Goal: Task Accomplishment & Management: Manage account settings

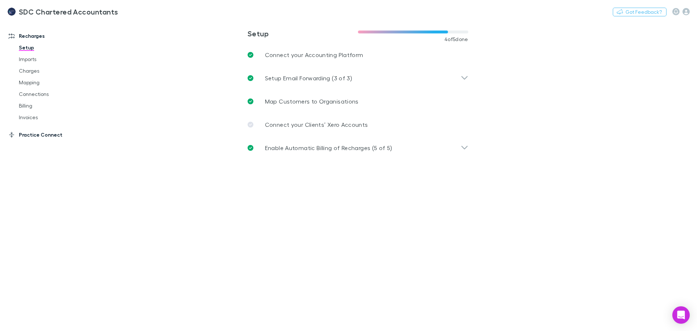
click at [36, 135] on link "Practice Connect" at bounding box center [49, 135] width 97 height 12
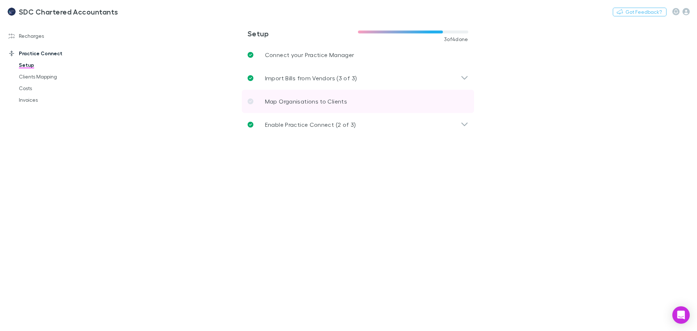
click at [312, 100] on p "Map Organisations to Clients" at bounding box center [306, 101] width 82 height 9
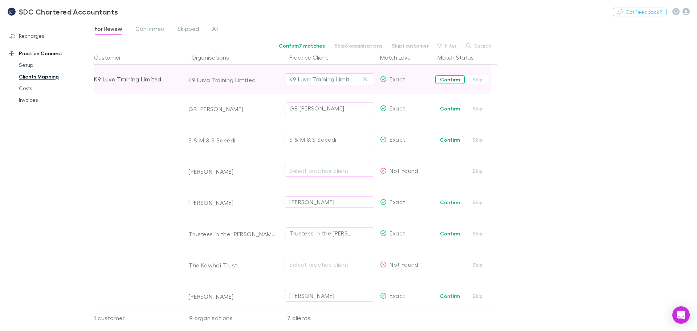
click at [453, 77] on button "Confirm" at bounding box center [450, 79] width 29 height 9
click at [33, 37] on link "Recharges" at bounding box center [49, 36] width 97 height 12
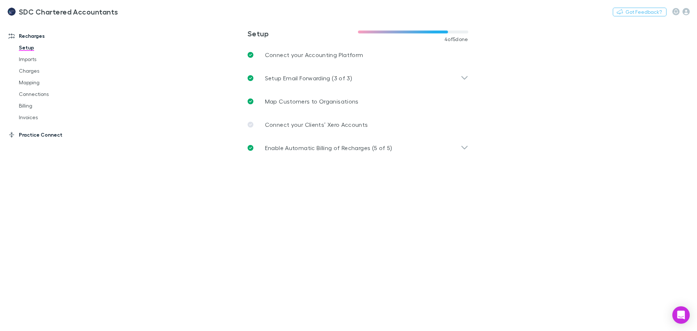
click at [33, 131] on link "Practice Connect" at bounding box center [49, 135] width 97 height 12
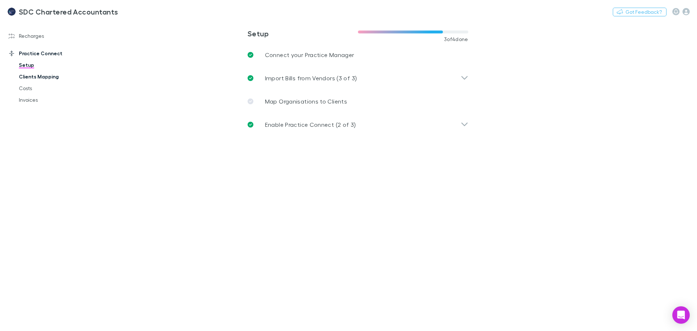
click at [44, 74] on link "Clients Mapping" at bounding box center [55, 77] width 86 height 12
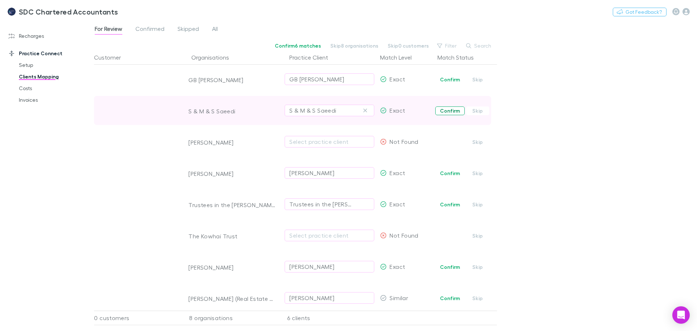
drag, startPoint x: 454, startPoint y: 112, endPoint x: 453, endPoint y: 98, distance: 13.2
click at [454, 111] on button "Confirm" at bounding box center [450, 110] width 29 height 9
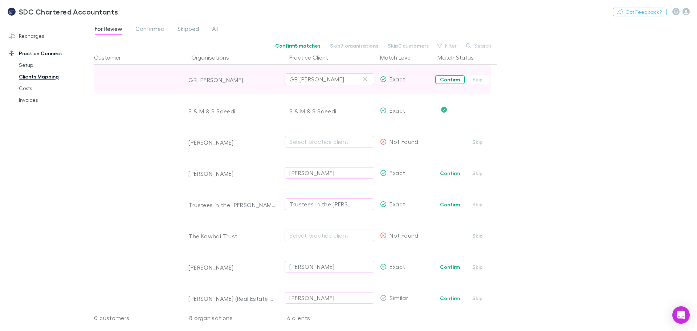
click at [449, 79] on button "Confirm" at bounding box center [450, 79] width 29 height 9
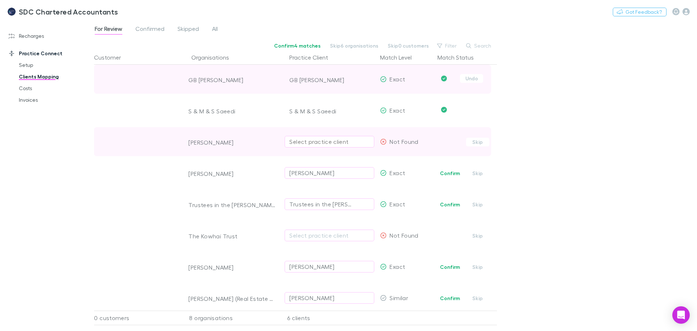
click at [319, 141] on div "Select practice client" at bounding box center [330, 141] width 80 height 9
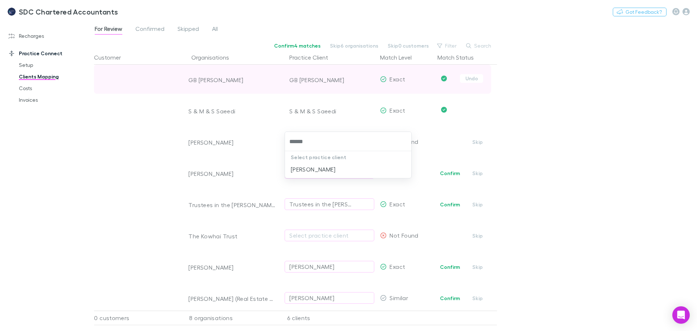
type input "******"
click at [91, 159] on div at bounding box center [348, 165] width 697 height 331
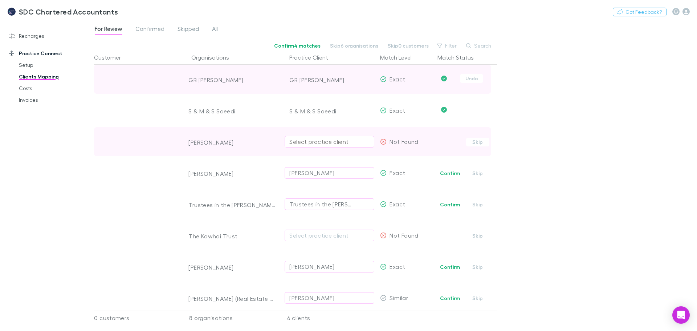
click at [319, 141] on div "Select practice client" at bounding box center [330, 141] width 80 height 9
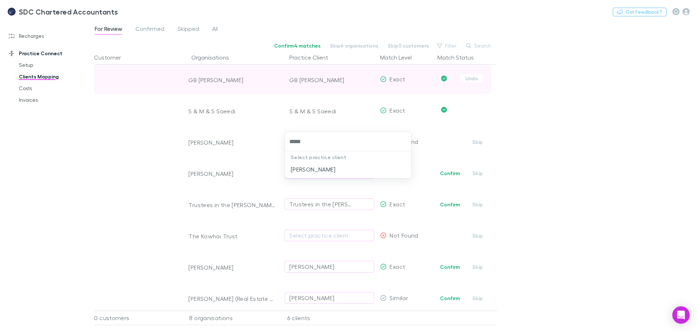
type input "******"
click at [315, 169] on li "[PERSON_NAME]" at bounding box center [348, 169] width 126 height 12
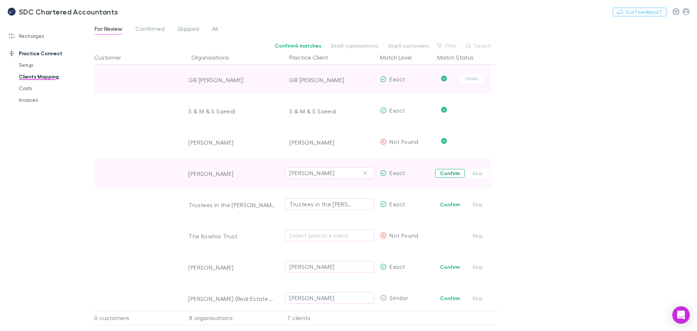
click at [440, 171] on button "Confirm" at bounding box center [450, 173] width 29 height 9
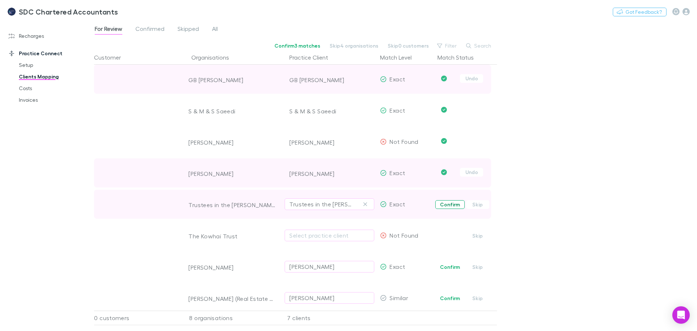
click at [441, 202] on button "Confirm" at bounding box center [450, 204] width 29 height 9
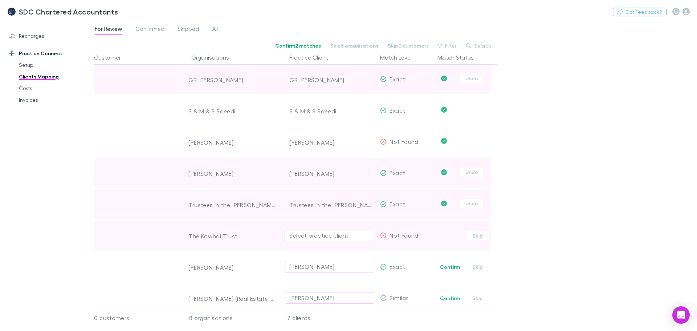
click at [336, 236] on div "Select practice client" at bounding box center [330, 235] width 80 height 9
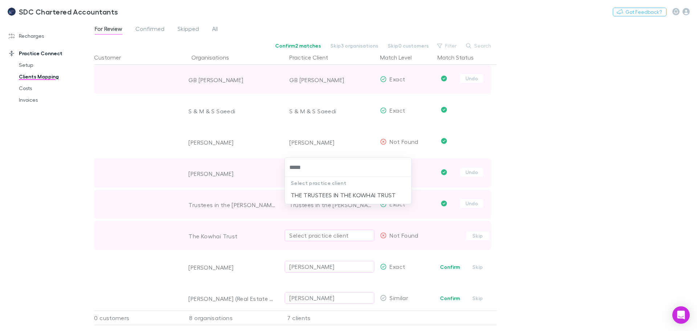
type input "******"
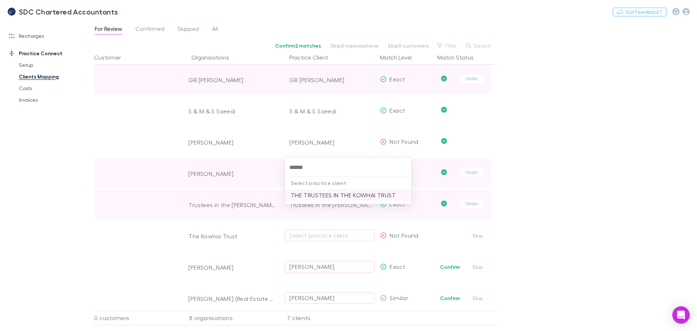
click at [371, 195] on li "THE TRUSTEES IN THE KOWHAI TRUST" at bounding box center [348, 195] width 126 height 12
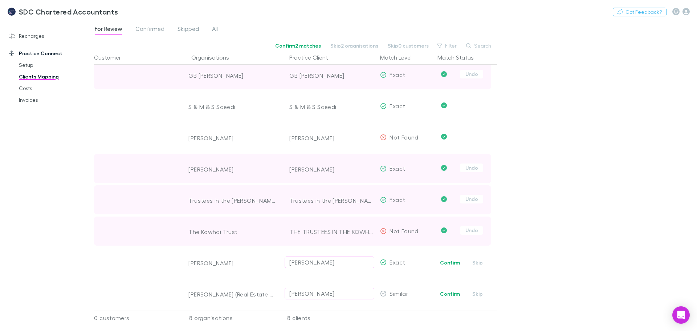
scroll to position [10, 0]
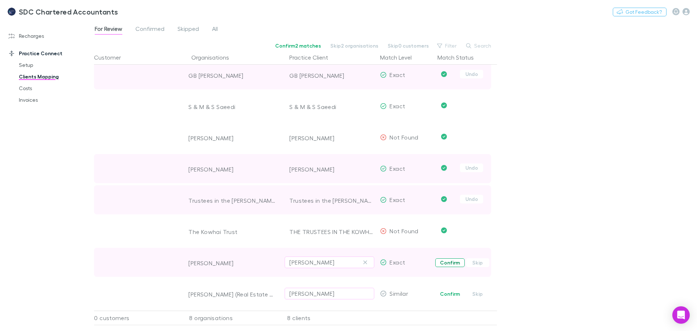
click at [440, 258] on button "Confirm" at bounding box center [450, 262] width 29 height 9
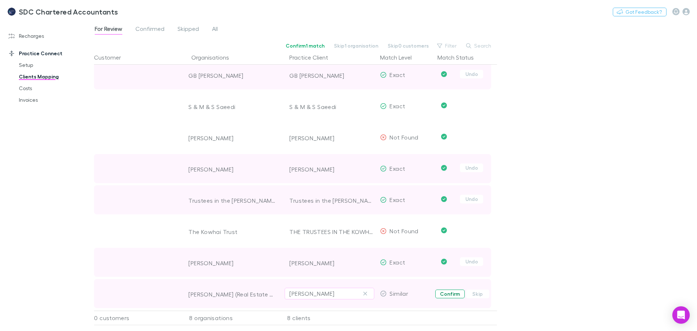
click at [445, 290] on button "Confirm" at bounding box center [450, 294] width 29 height 9
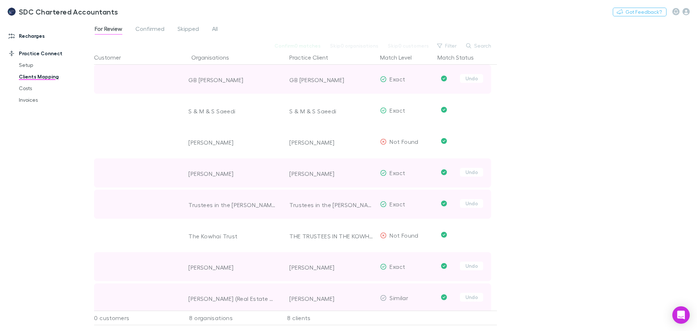
click at [36, 37] on link "Recharges" at bounding box center [49, 36] width 97 height 12
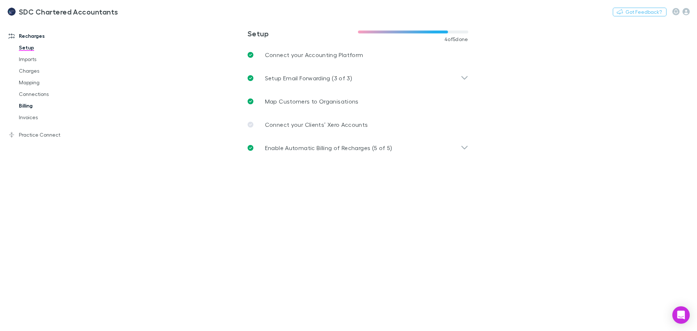
click at [35, 108] on link "Billing" at bounding box center [55, 106] width 86 height 12
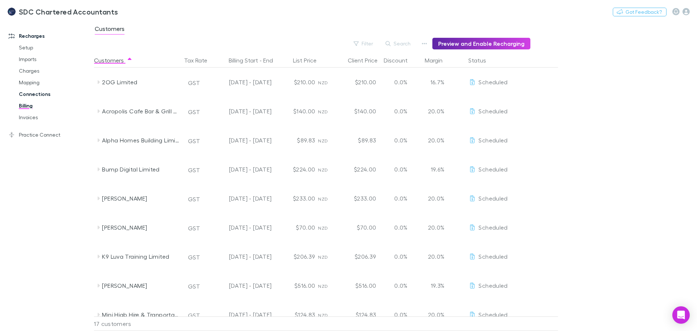
click at [34, 95] on link "Connections" at bounding box center [55, 94] width 86 height 12
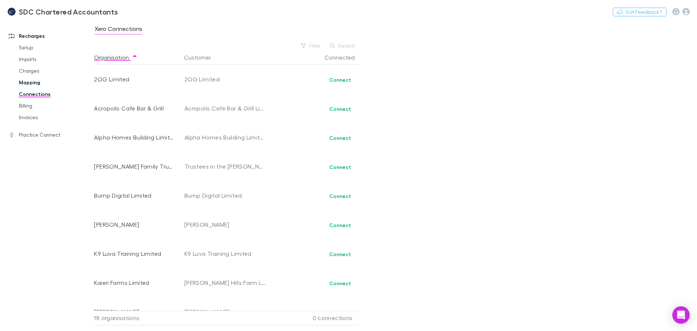
click at [33, 83] on link "Mapping" at bounding box center [55, 83] width 86 height 12
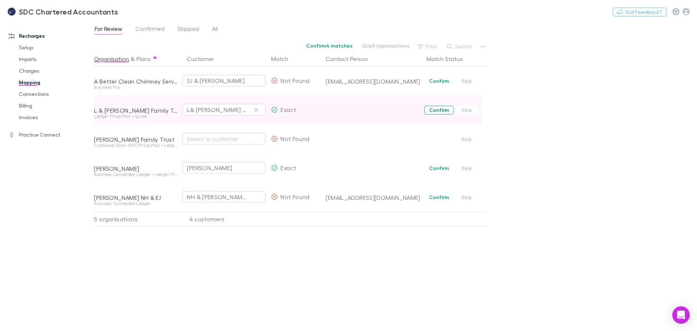
click at [442, 109] on button "Confirm" at bounding box center [439, 110] width 29 height 9
click at [34, 96] on link "Connections" at bounding box center [55, 94] width 86 height 12
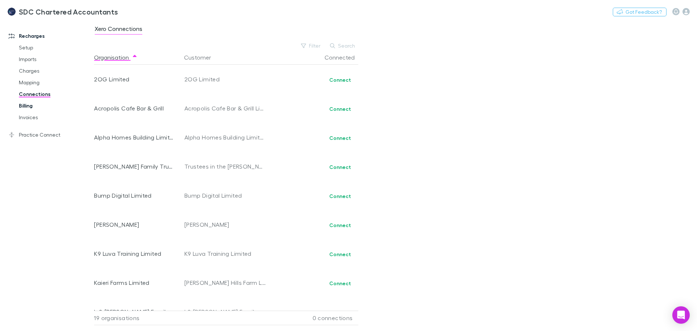
click at [28, 105] on link "Billing" at bounding box center [55, 106] width 86 height 12
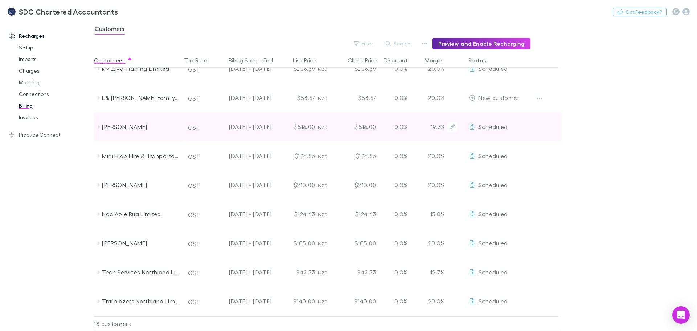
scroll to position [182, 0]
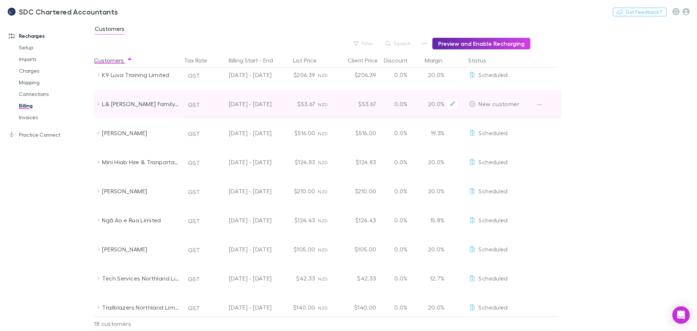
click at [547, 106] on div at bounding box center [545, 103] width 27 height 29
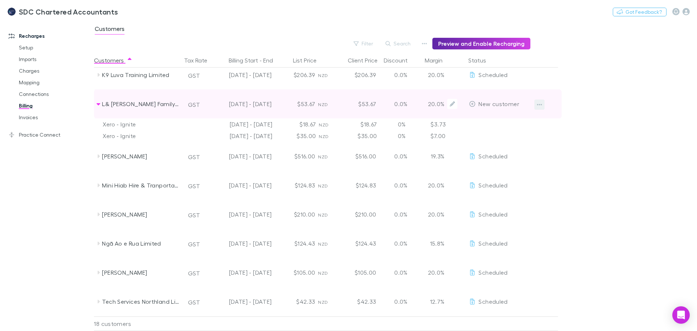
click at [535, 107] on button "button" at bounding box center [540, 105] width 10 height 10
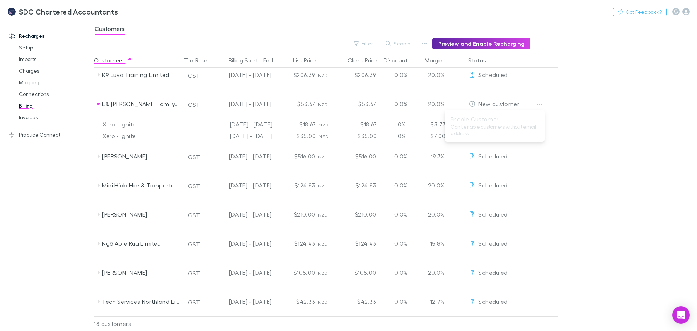
click at [506, 101] on div at bounding box center [348, 165] width 697 height 331
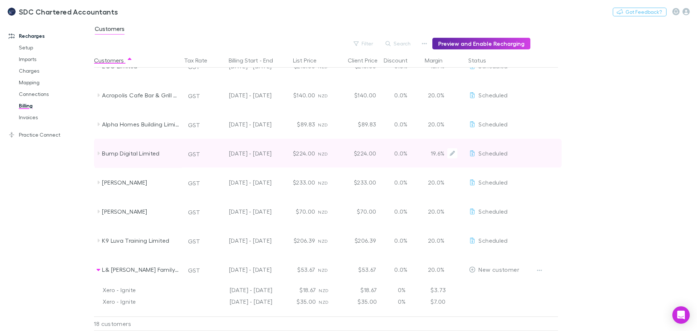
scroll to position [0, 0]
